Goal: Transaction & Acquisition: Purchase product/service

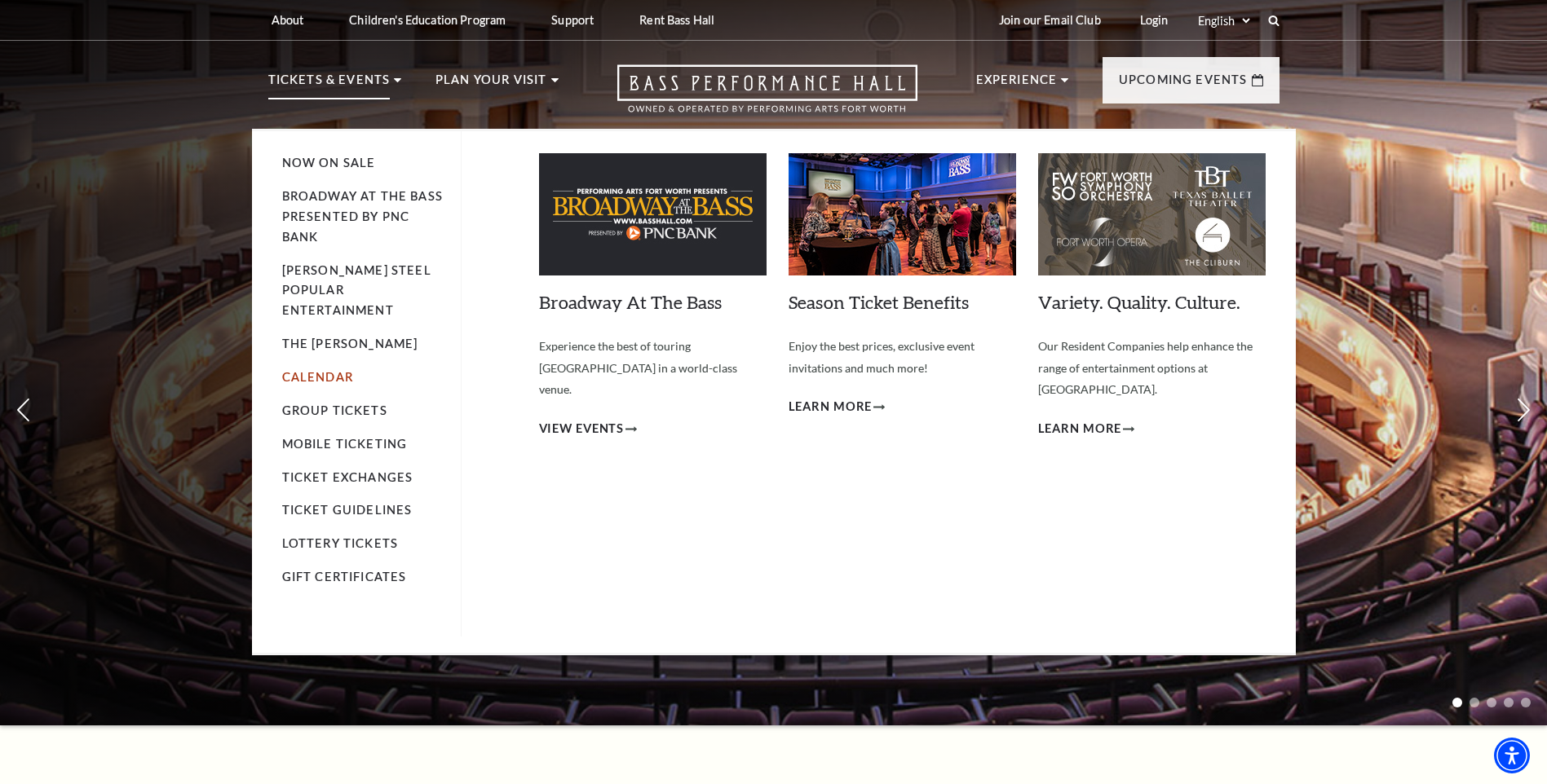
click at [324, 370] on link "Calendar" at bounding box center [317, 376] width 71 height 13
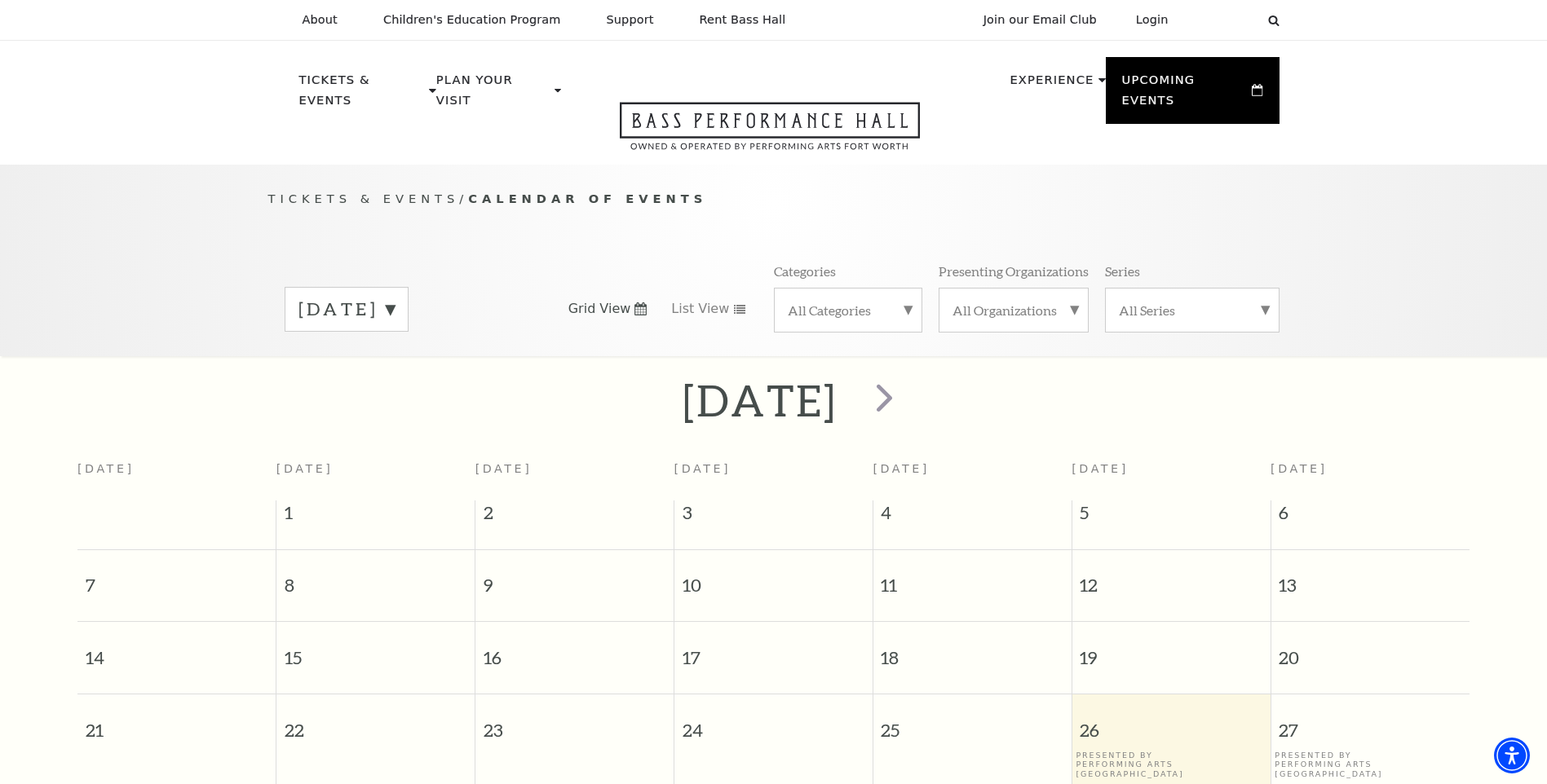
click at [394, 297] on label "[DATE]" at bounding box center [346, 309] width 96 height 25
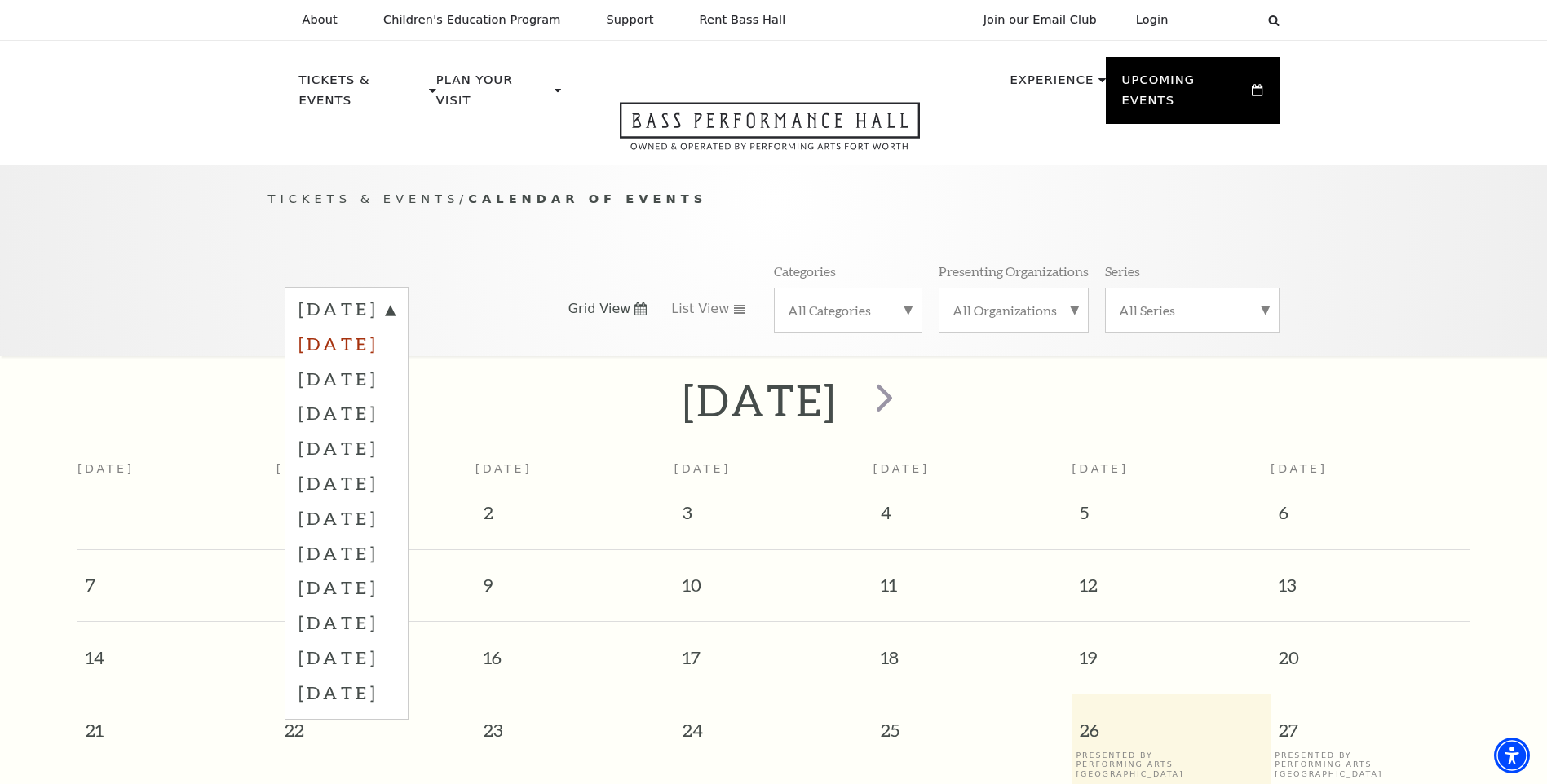
click at [394, 326] on label "October 2025" at bounding box center [346, 343] width 96 height 35
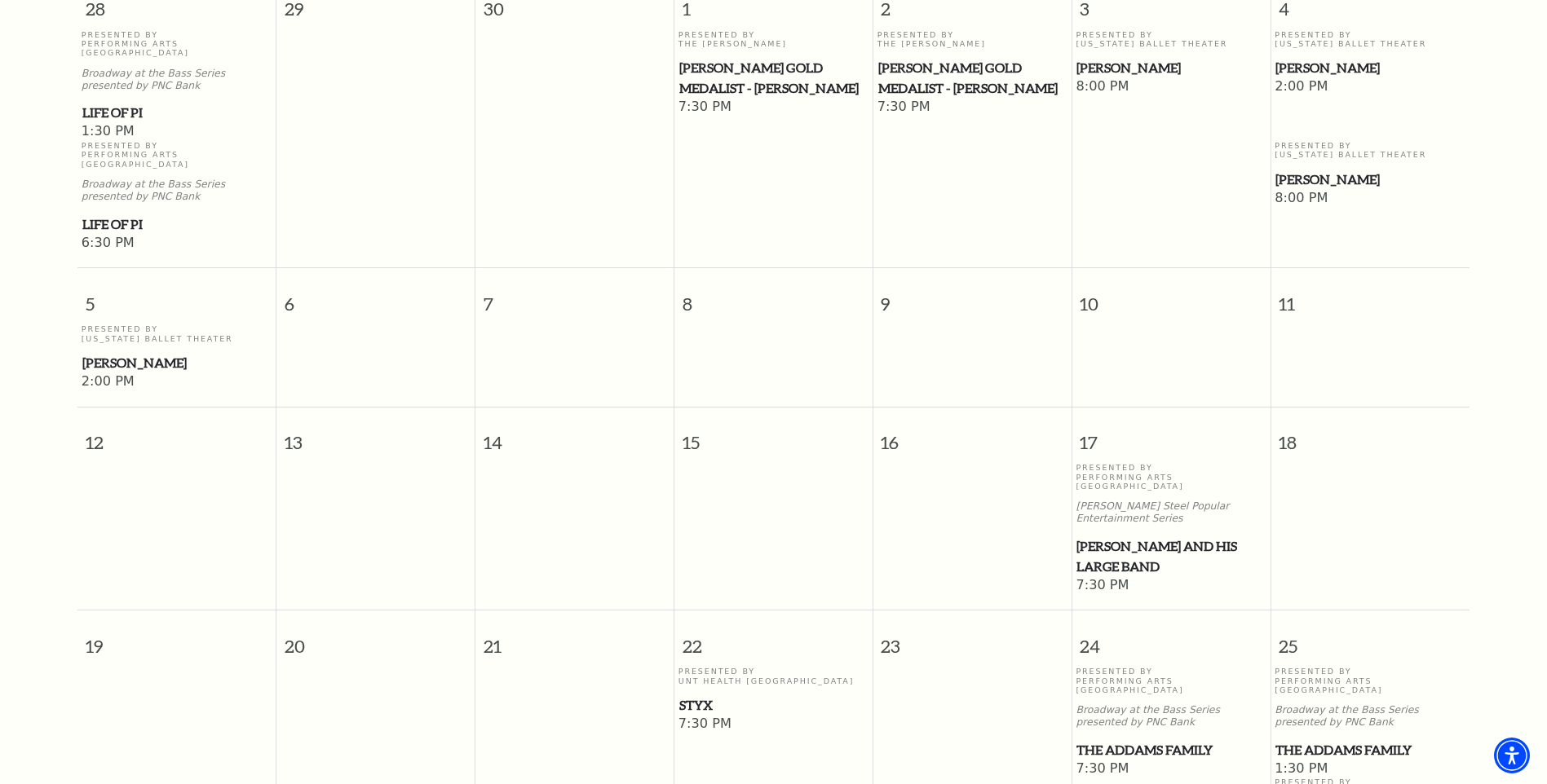
scroll to position [552, 0]
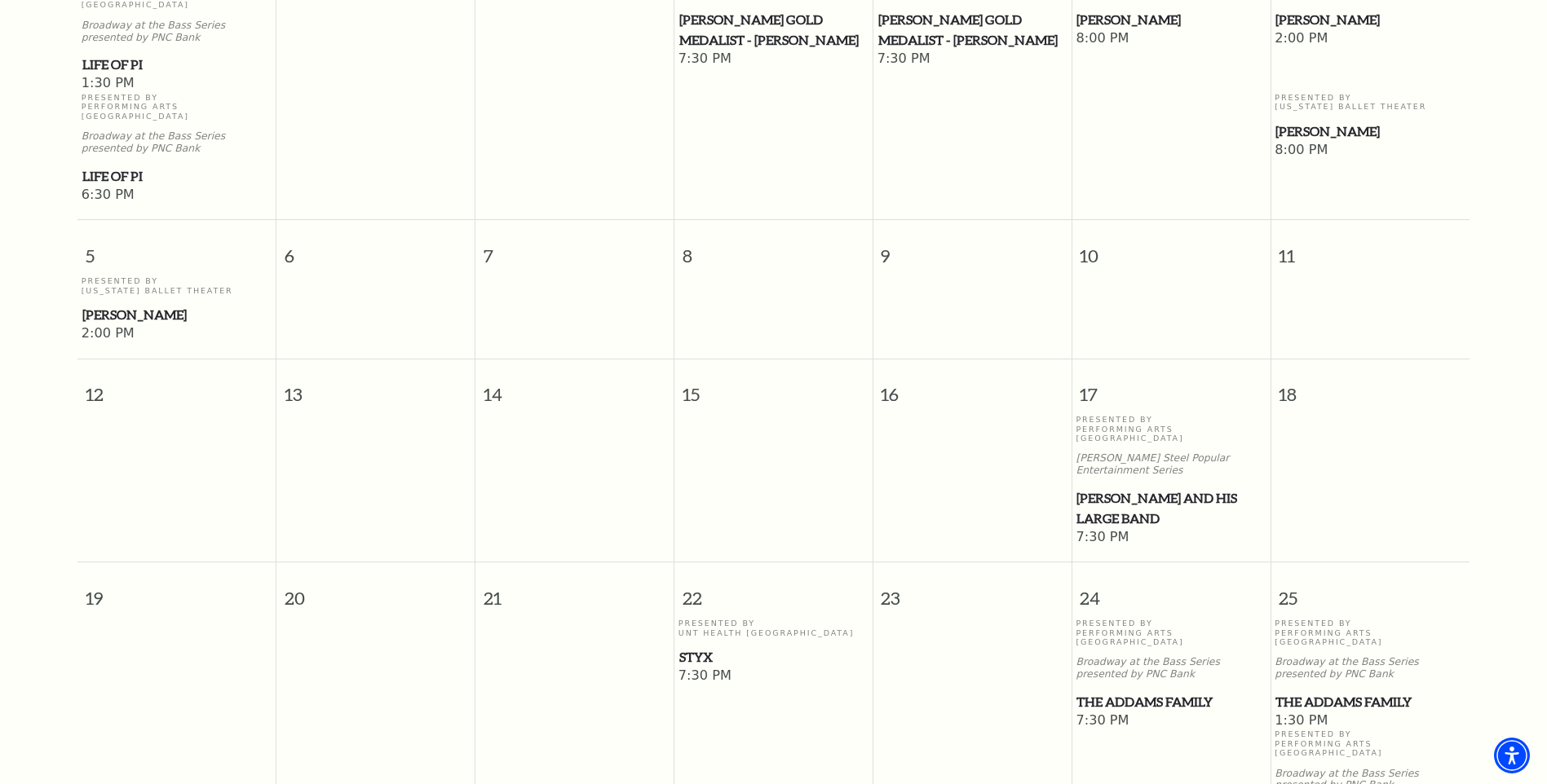
click at [1118, 488] on span "Lyle Lovett and his Large Band" at bounding box center [1171, 508] width 188 height 40
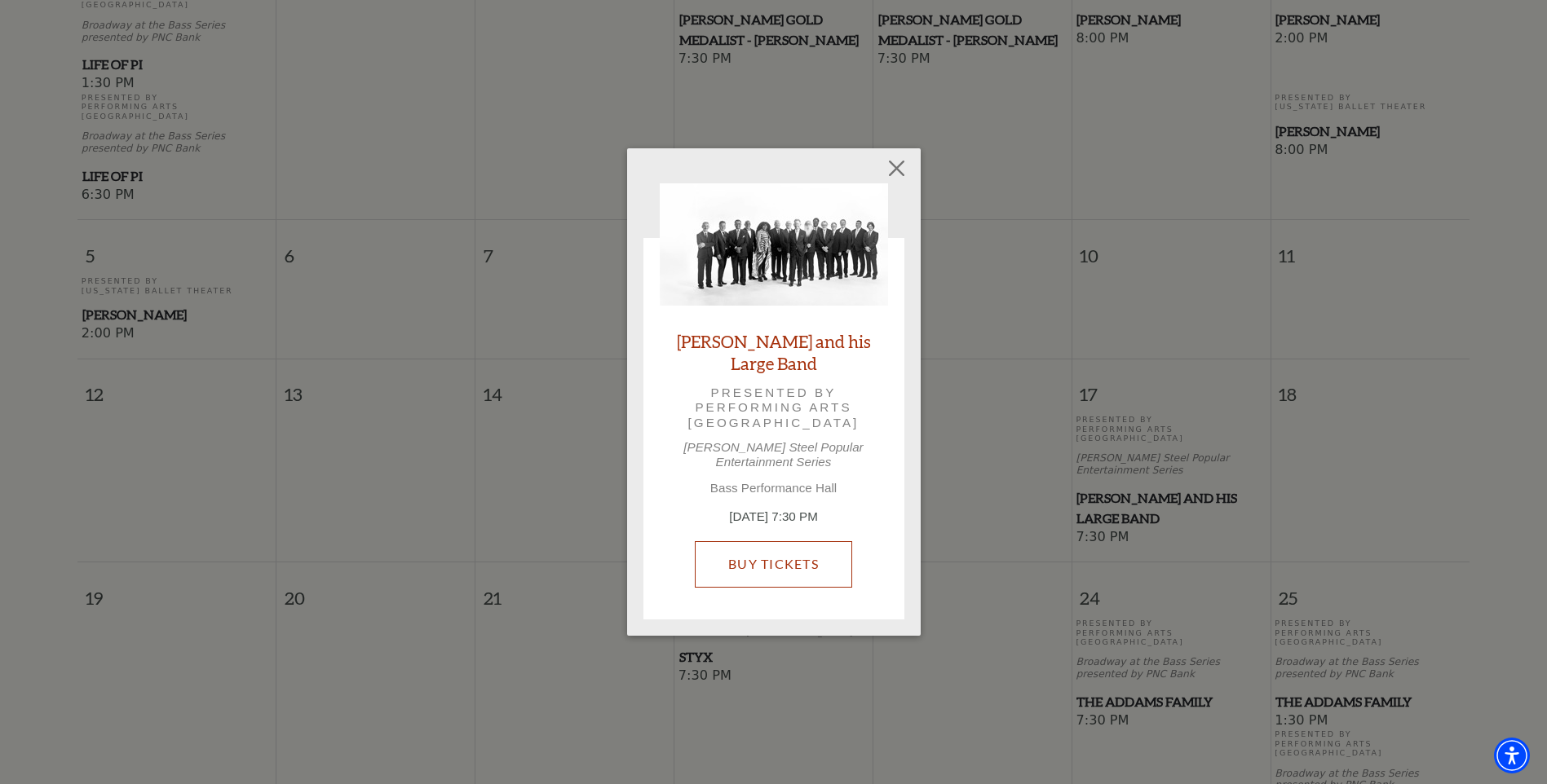
click at [780, 553] on link "Buy Tickets" at bounding box center [774, 564] width 158 height 46
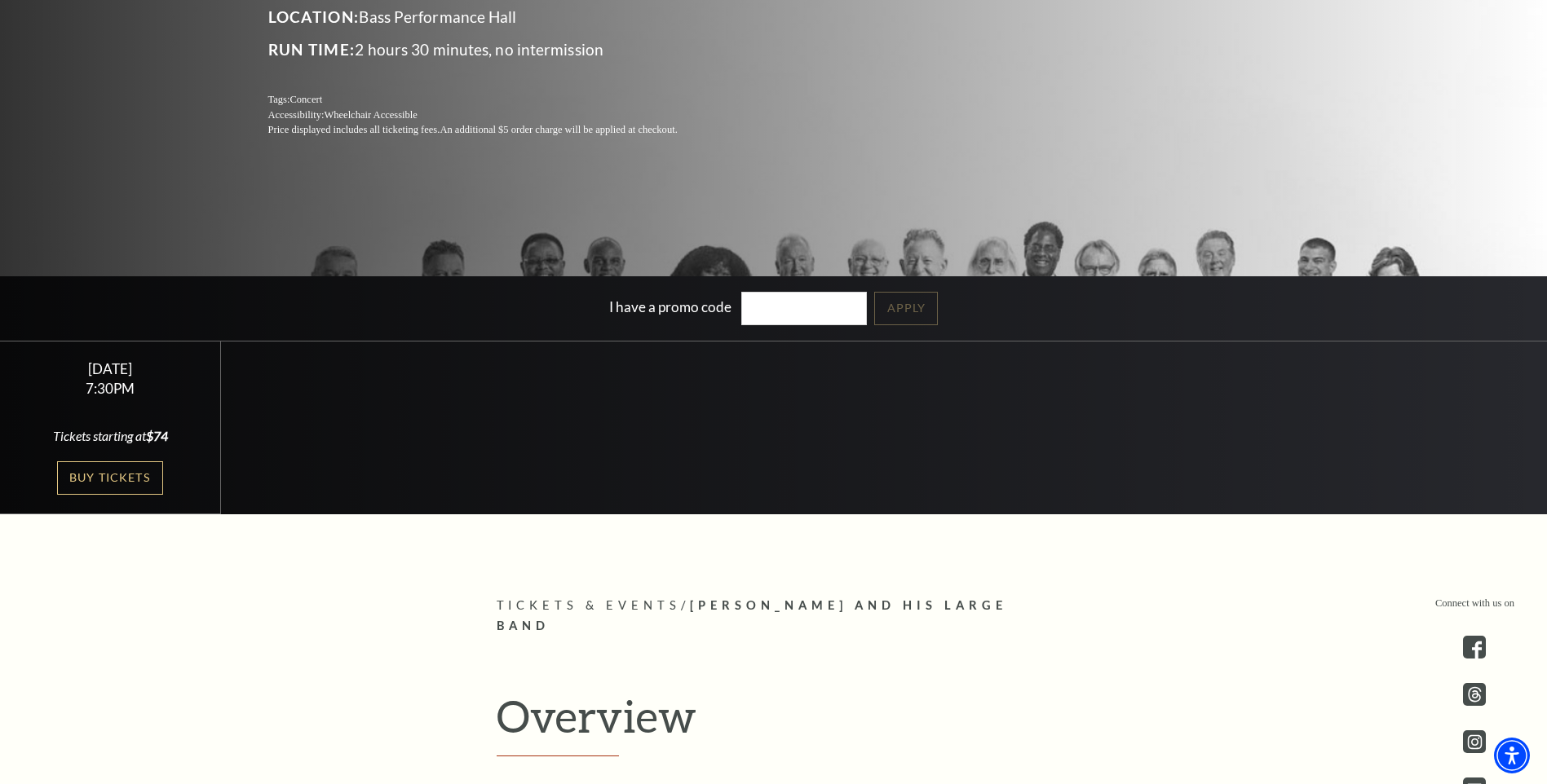
scroll to position [408, 0]
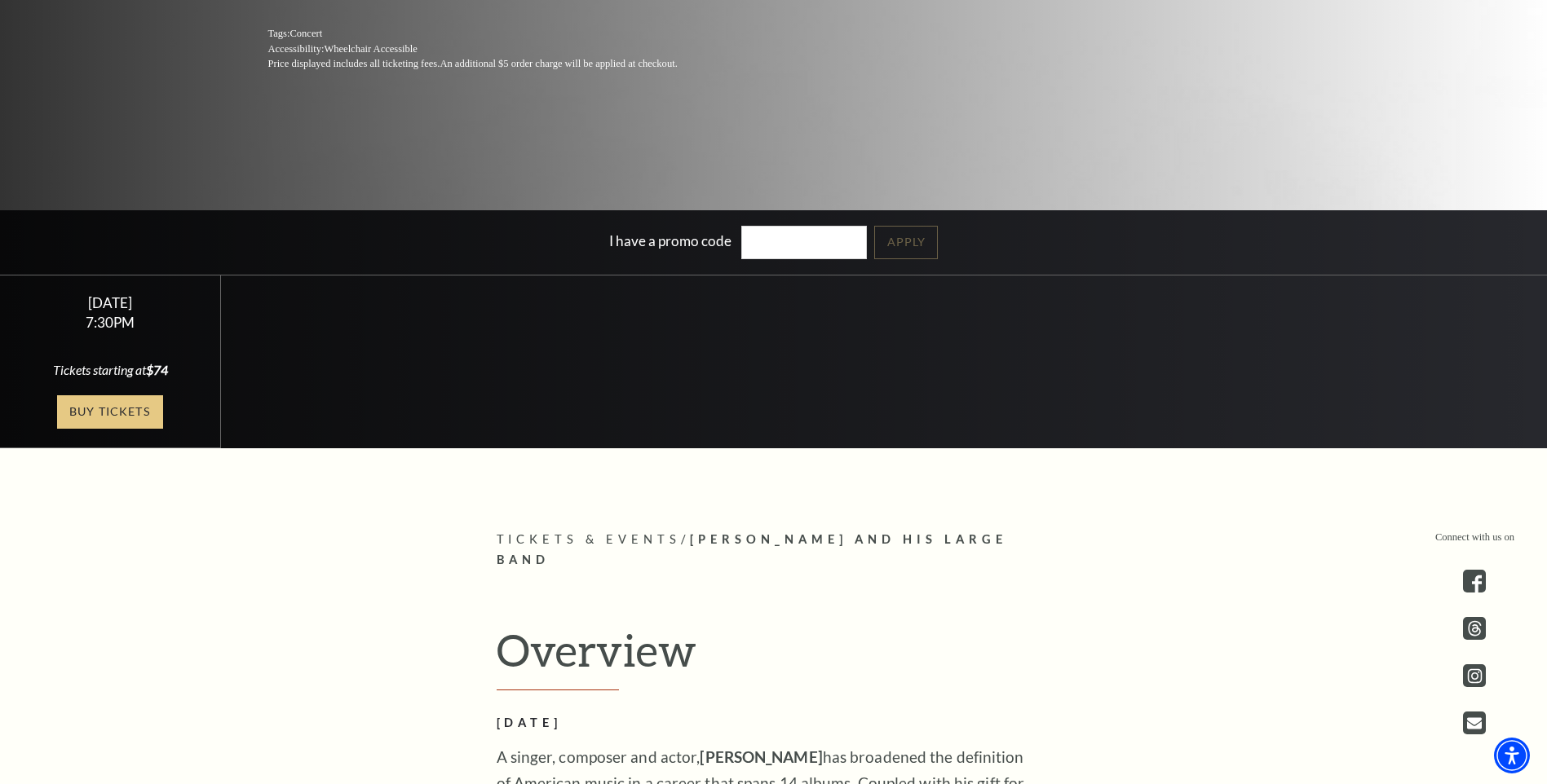
click at [113, 410] on link "Buy Tickets" at bounding box center [110, 411] width 106 height 33
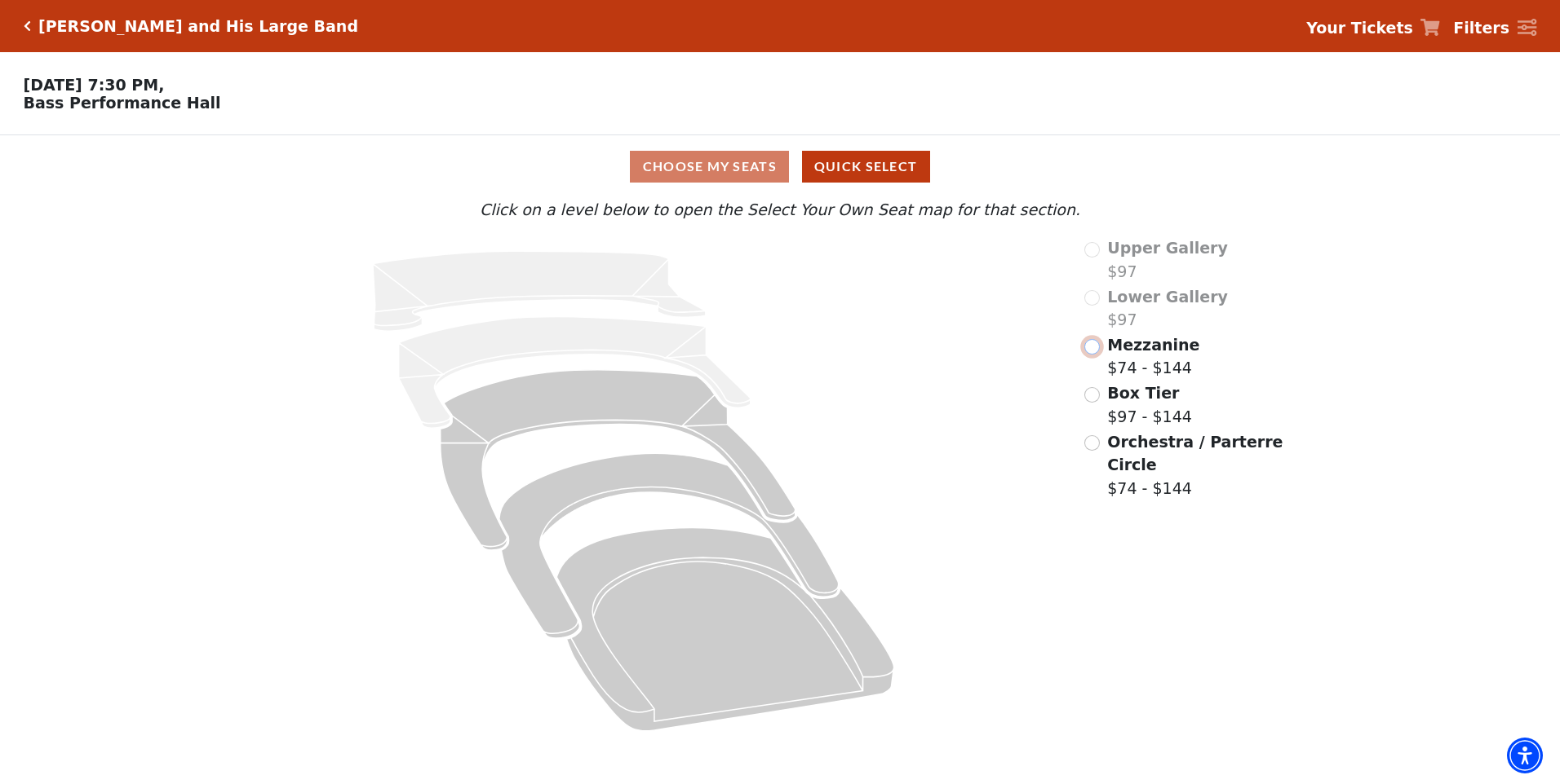
click at [1093, 353] on input "Mezzanine$74 - $144\a" at bounding box center [1091, 347] width 15 height 15
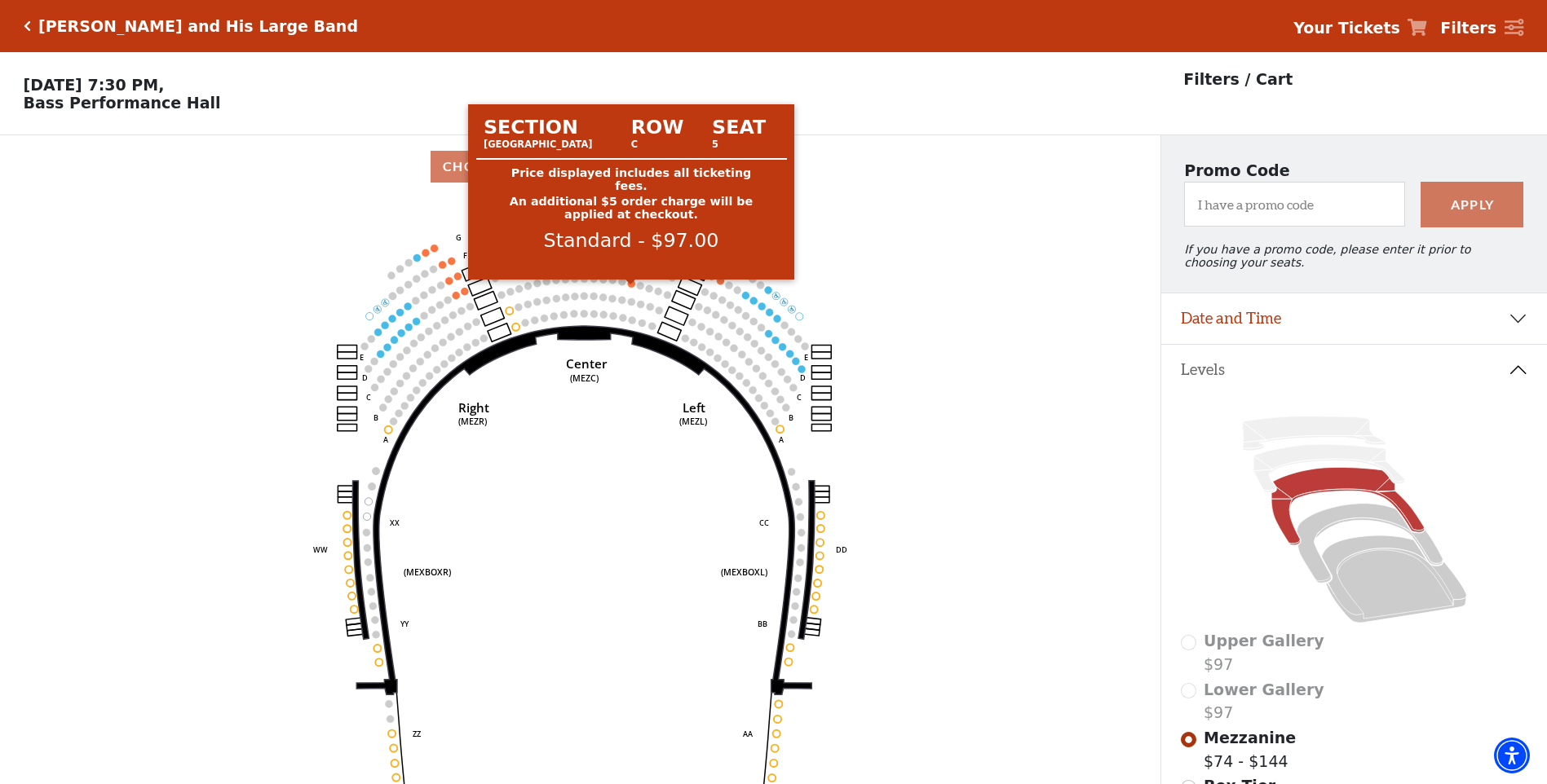
click at [633, 287] on circle at bounding box center [632, 283] width 7 height 7
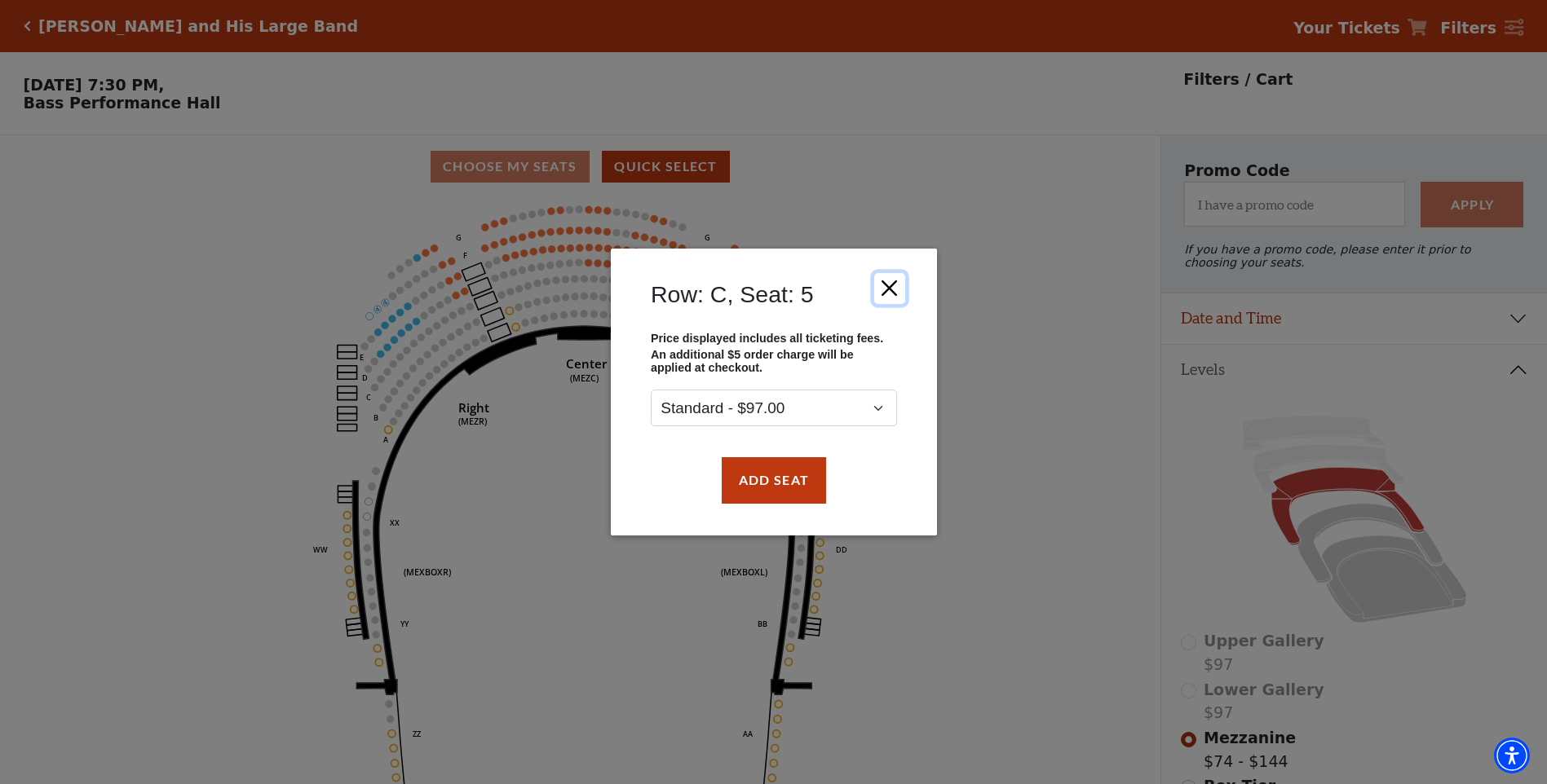
click at [891, 284] on button "Close" at bounding box center [889, 289] width 31 height 31
